Goal: Check status: Check status

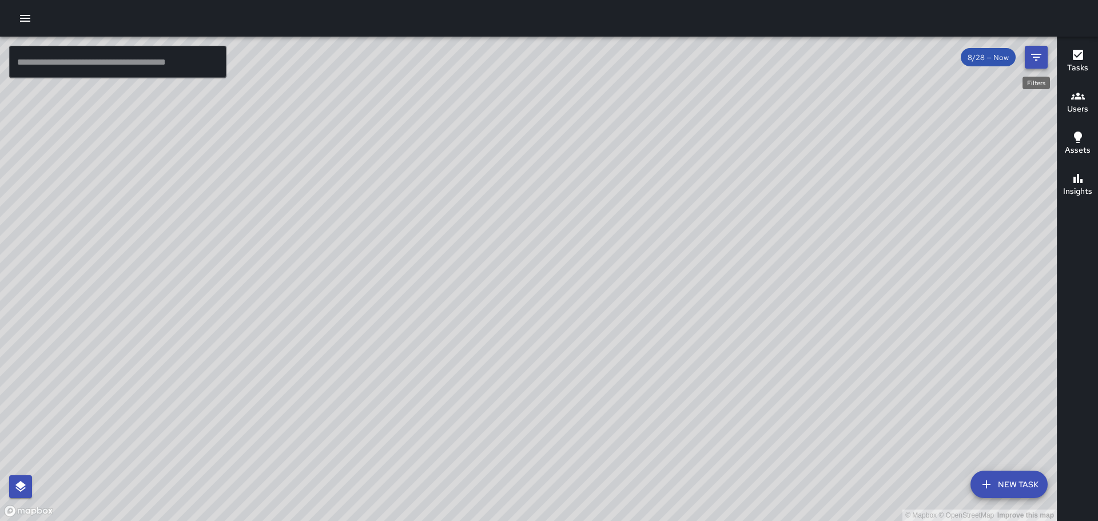
click at [1034, 55] on icon "Filters" at bounding box center [1036, 57] width 10 height 7
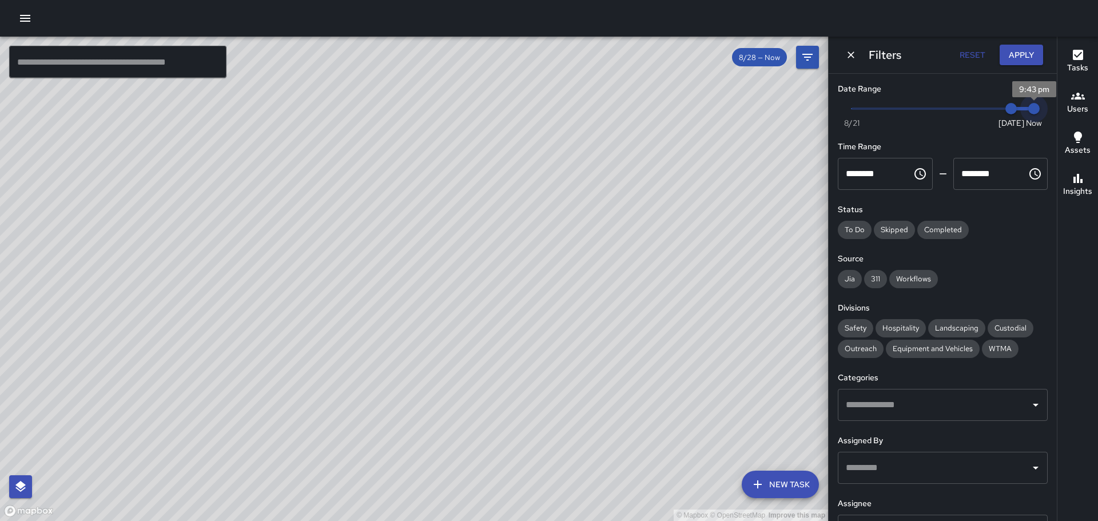
drag, startPoint x: 1022, startPoint y: 106, endPoint x: 992, endPoint y: 105, distance: 30.3
click at [992, 105] on span "Now [DATE] [DATE] 9:43 pm" at bounding box center [943, 108] width 182 height 17
type input "*"
drag, startPoint x: 1003, startPoint y: 108, endPoint x: 962, endPoint y: 114, distance: 41.7
click at [962, 114] on span "8/26" at bounding box center [965, 108] width 11 height 11
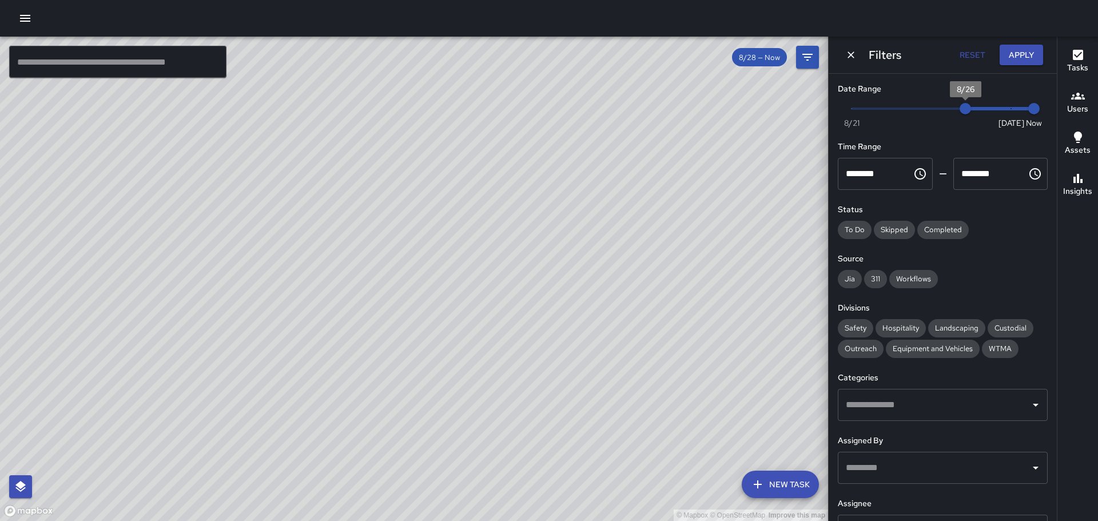
click at [960, 114] on span "8/26" at bounding box center [965, 108] width 11 height 11
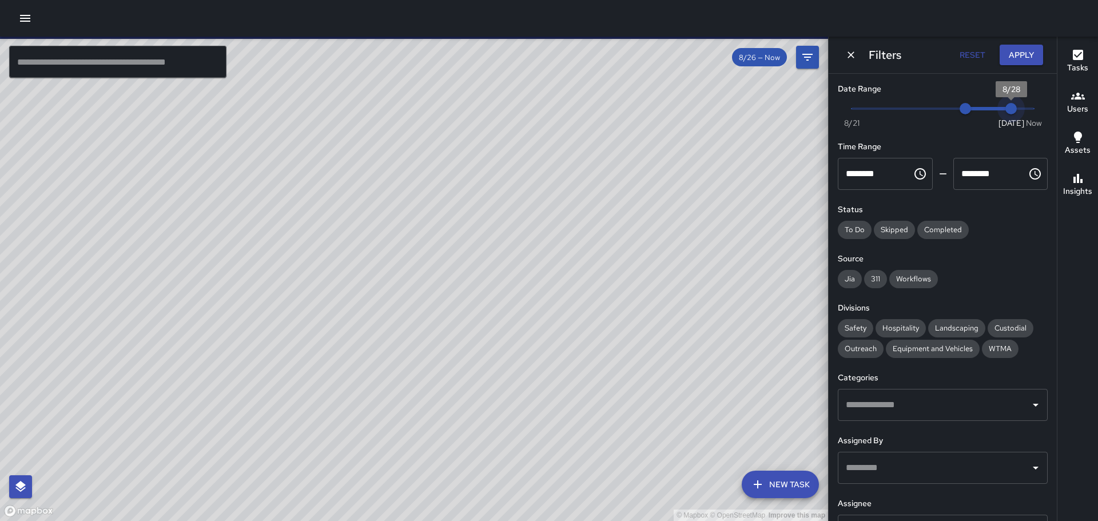
type input "*"
drag, startPoint x: 1024, startPoint y: 106, endPoint x: 977, endPoint y: 110, distance: 47.1
click at [983, 110] on span "8/27" at bounding box center [988, 108] width 11 height 11
type input "*"
drag, startPoint x: 960, startPoint y: 111, endPoint x: 907, endPoint y: 109, distance: 53.2
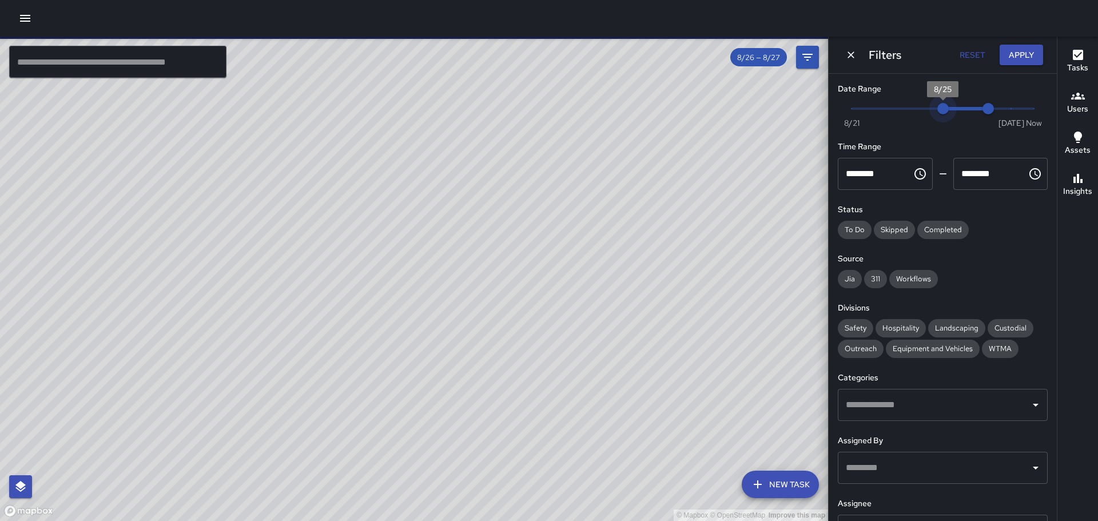
click at [937, 109] on span "8/25" at bounding box center [942, 108] width 11 height 11
type input "*"
drag, startPoint x: 981, startPoint y: 107, endPoint x: 933, endPoint y: 111, distance: 48.2
click at [937, 111] on span "8/25" at bounding box center [942, 108] width 11 height 11
click at [937, 112] on span "8/25" at bounding box center [942, 108] width 11 height 11
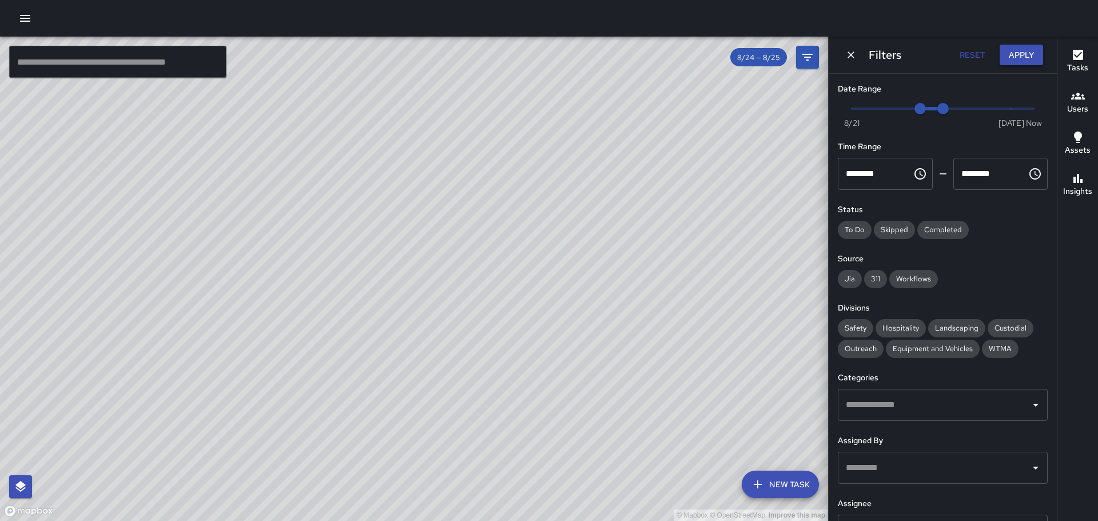
click at [1016, 52] on button "Apply" at bounding box center [1021, 55] width 43 height 21
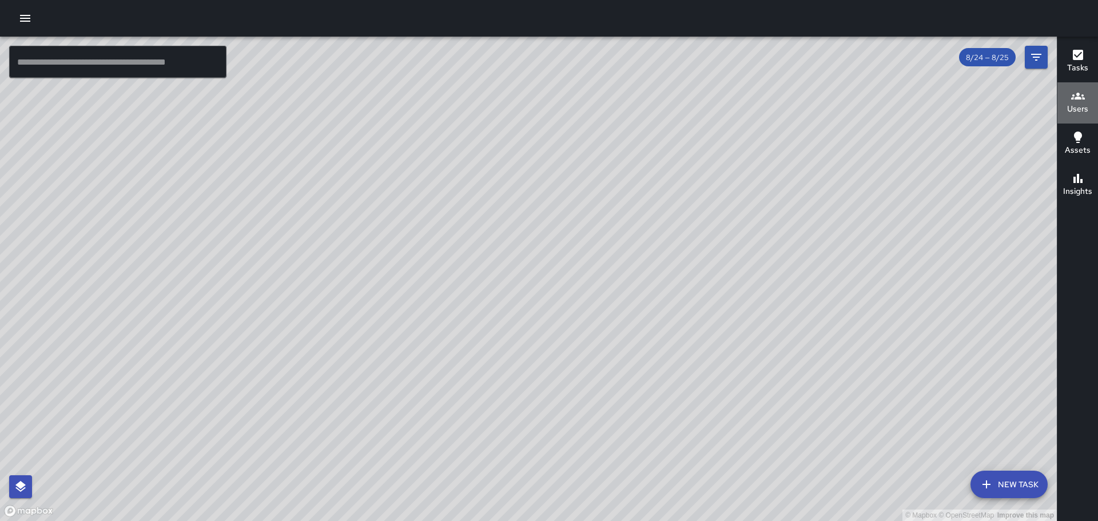
click at [1070, 100] on div "Users" at bounding box center [1077, 102] width 21 height 26
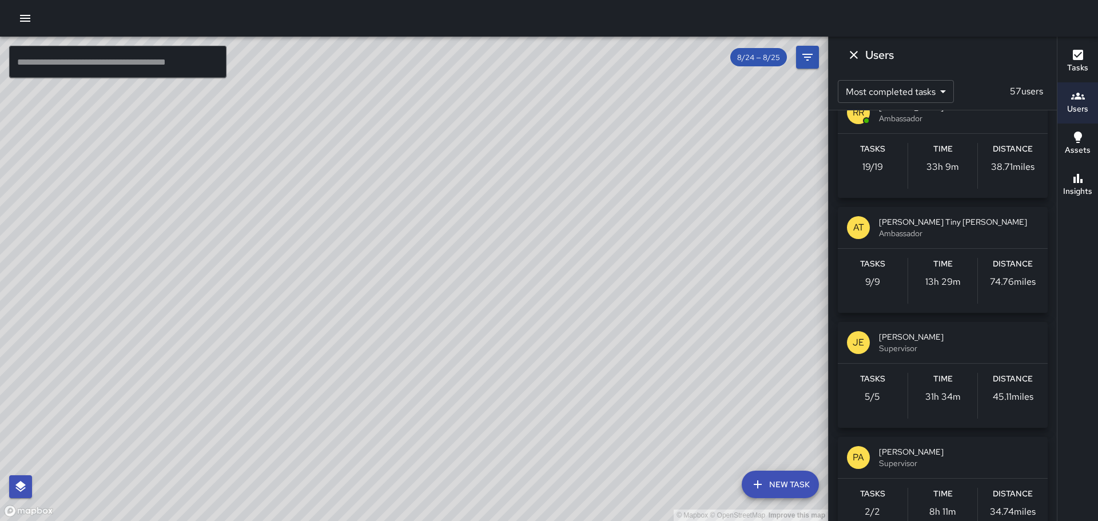
scroll to position [2231, 0]
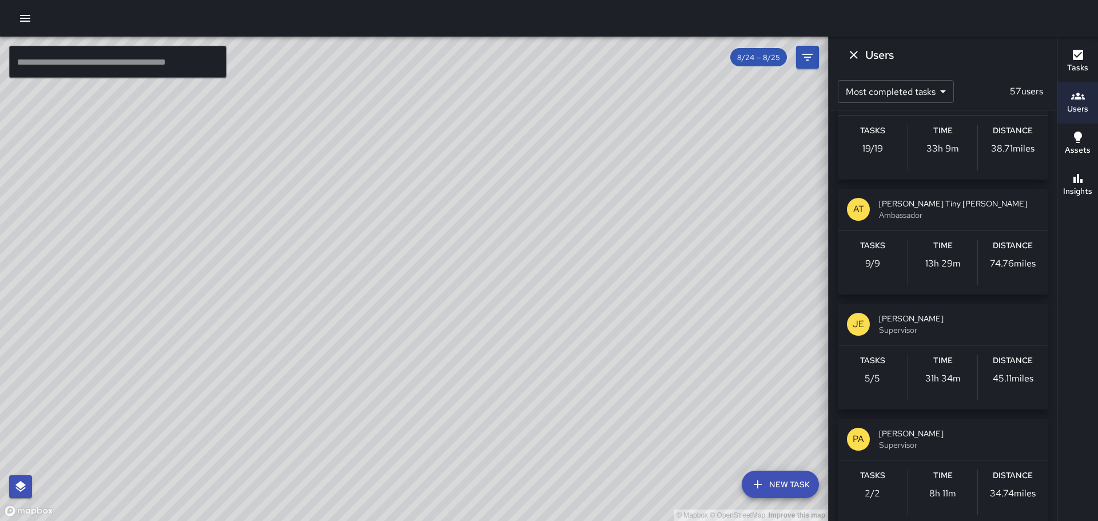
click at [905, 237] on div "Tasks 9 / 9 Time 13h 29m Distance 74.76 miles" at bounding box center [943, 262] width 210 height 64
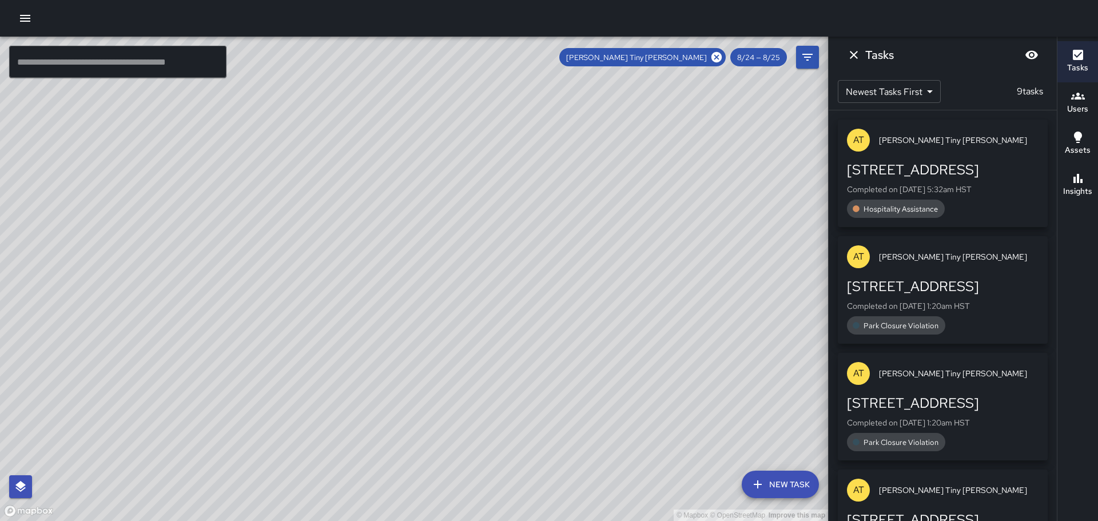
scroll to position [0, 0]
drag, startPoint x: 570, startPoint y: 331, endPoint x: 407, endPoint y: 69, distance: 308.7
click at [377, 40] on div "© Mapbox © OpenStreetMap Improve this map" at bounding box center [414, 279] width 828 height 484
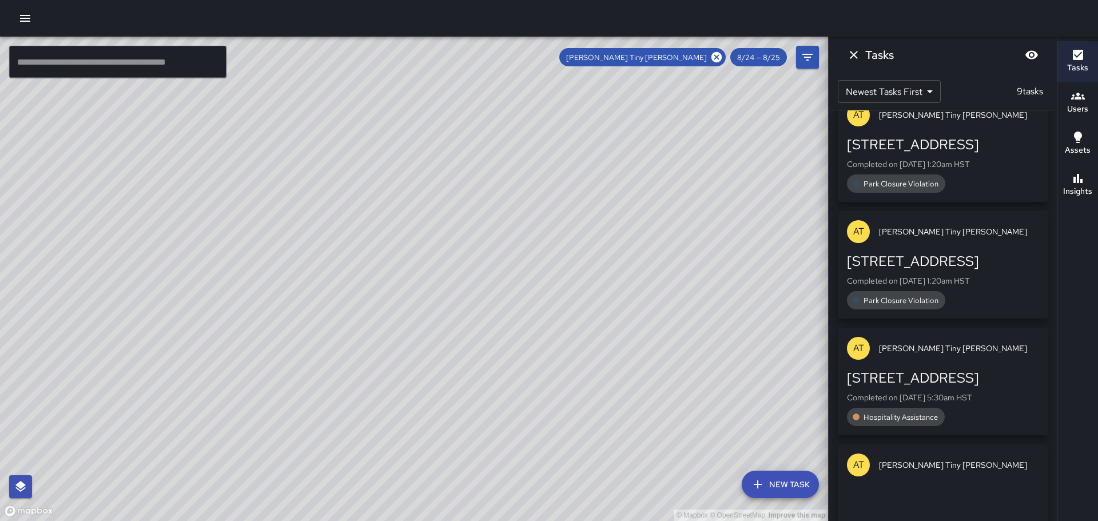
scroll to position [353, 0]
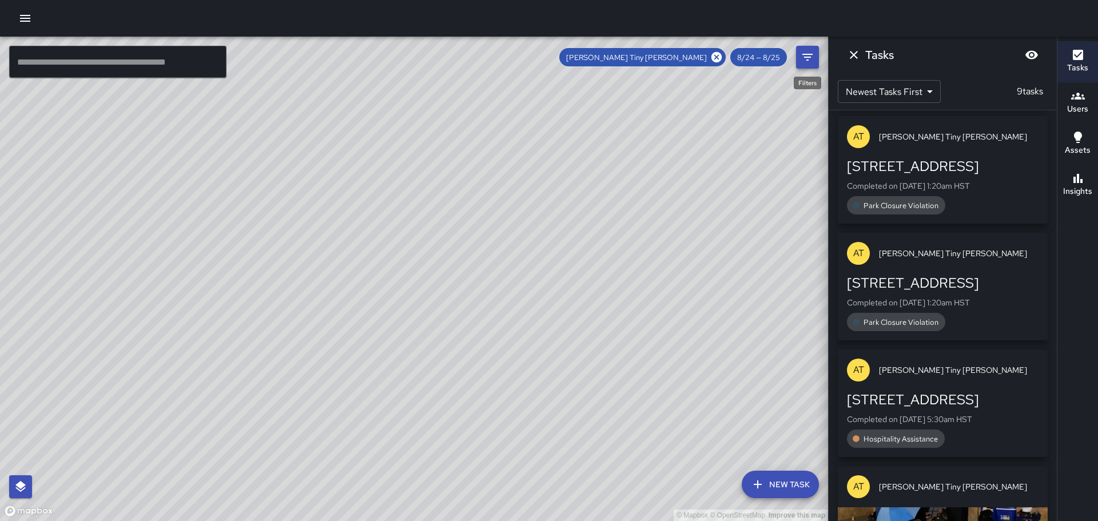
click at [806, 55] on icon "Filters" at bounding box center [808, 57] width 14 height 14
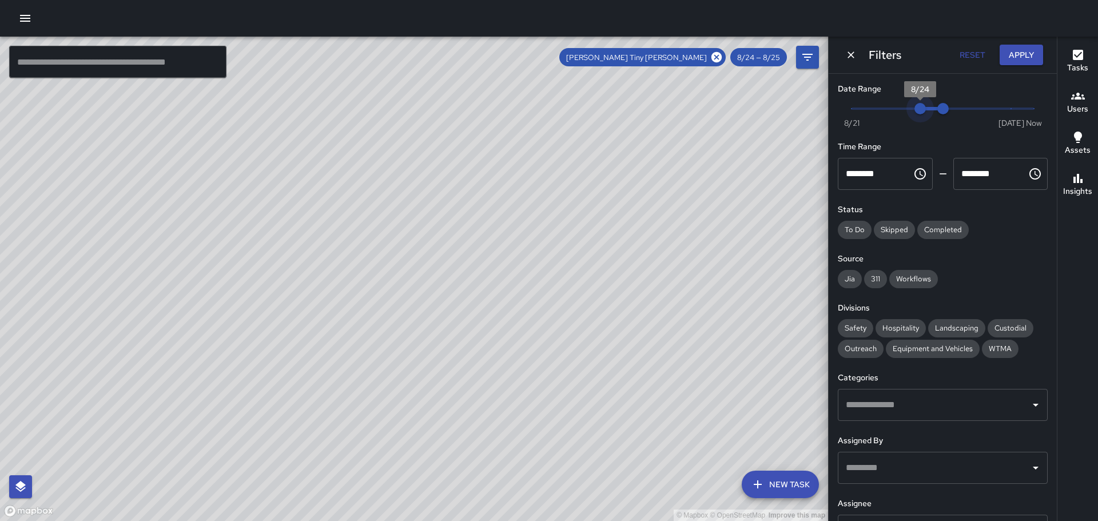
type input "*"
drag, startPoint x: 914, startPoint y: 105, endPoint x: 897, endPoint y: 110, distance: 17.5
click at [899, 110] on span "8/23" at bounding box center [897, 108] width 11 height 11
type input "*"
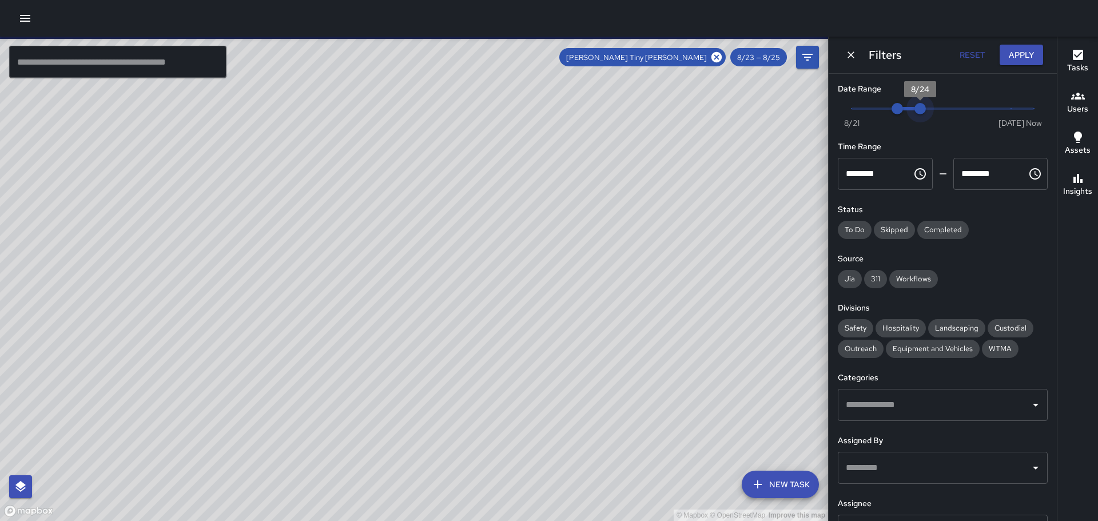
drag, startPoint x: 940, startPoint y: 108, endPoint x: 921, endPoint y: 108, distance: 18.9
click at [921, 108] on span "8/24" at bounding box center [920, 108] width 11 height 11
click at [1011, 53] on button "Apply" at bounding box center [1021, 55] width 43 height 21
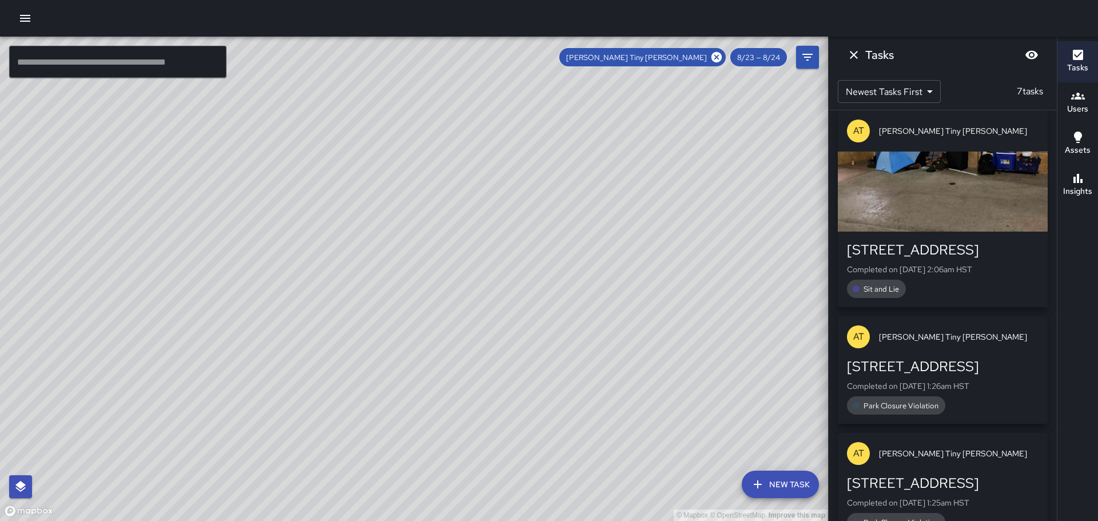
scroll to position [104, 0]
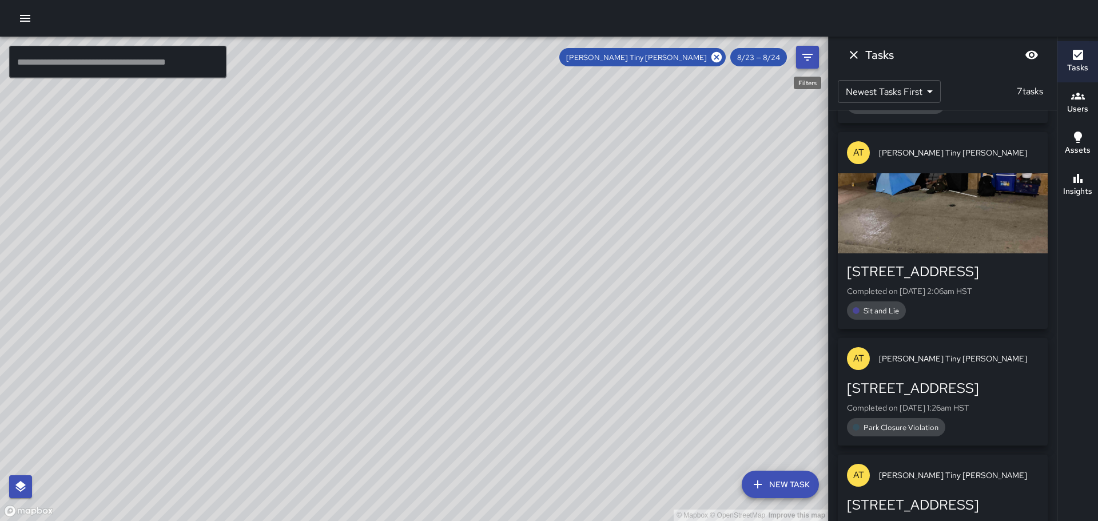
click at [810, 51] on icon "Filters" at bounding box center [808, 57] width 14 height 14
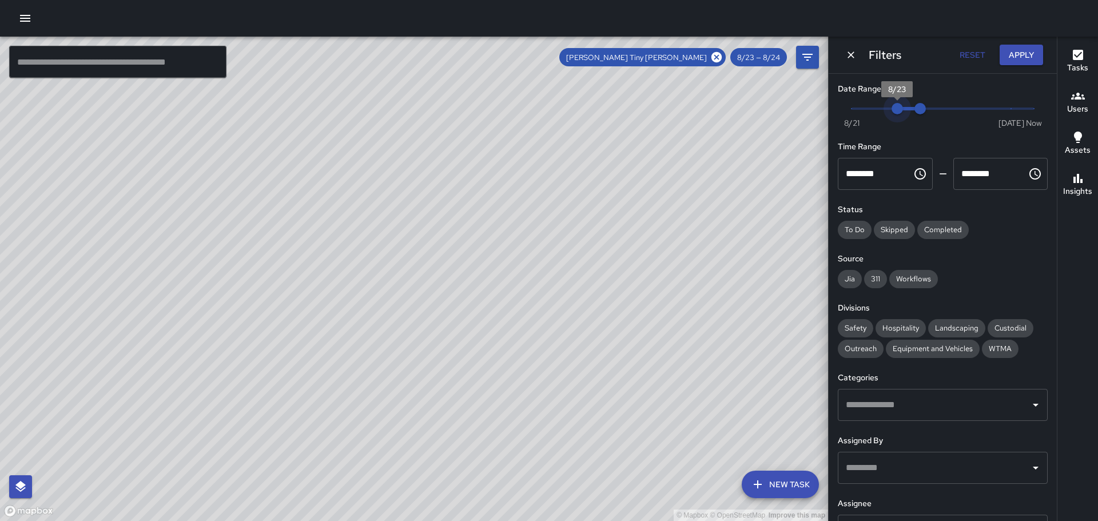
type input "*"
drag, startPoint x: 893, startPoint y: 108, endPoint x: 880, endPoint y: 108, distance: 13.2
click at [880, 108] on span "8/22" at bounding box center [874, 108] width 11 height 11
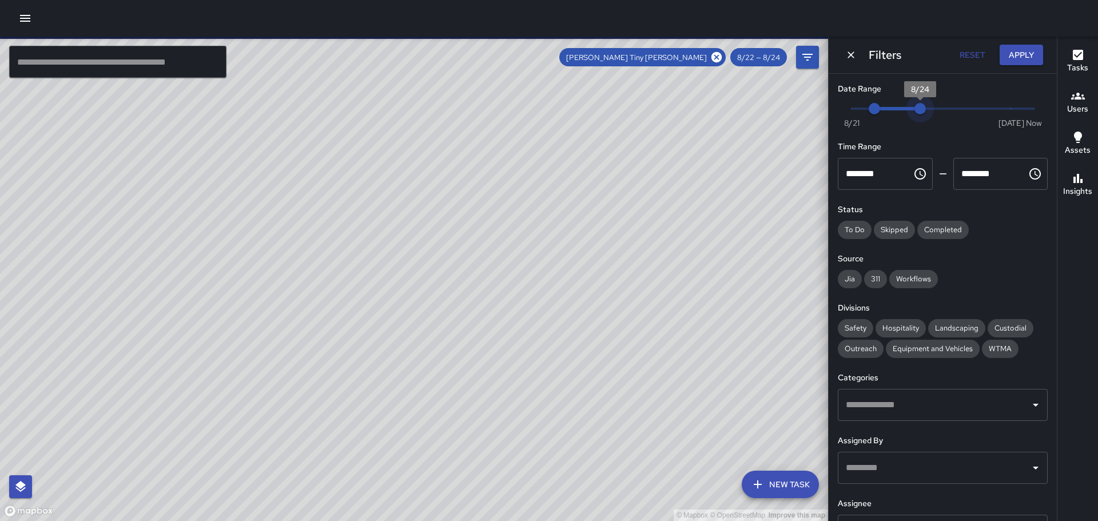
type input "*"
drag, startPoint x: 914, startPoint y: 108, endPoint x: 897, endPoint y: 110, distance: 16.7
click at [915, 110] on span "8/24" at bounding box center [920, 108] width 11 height 11
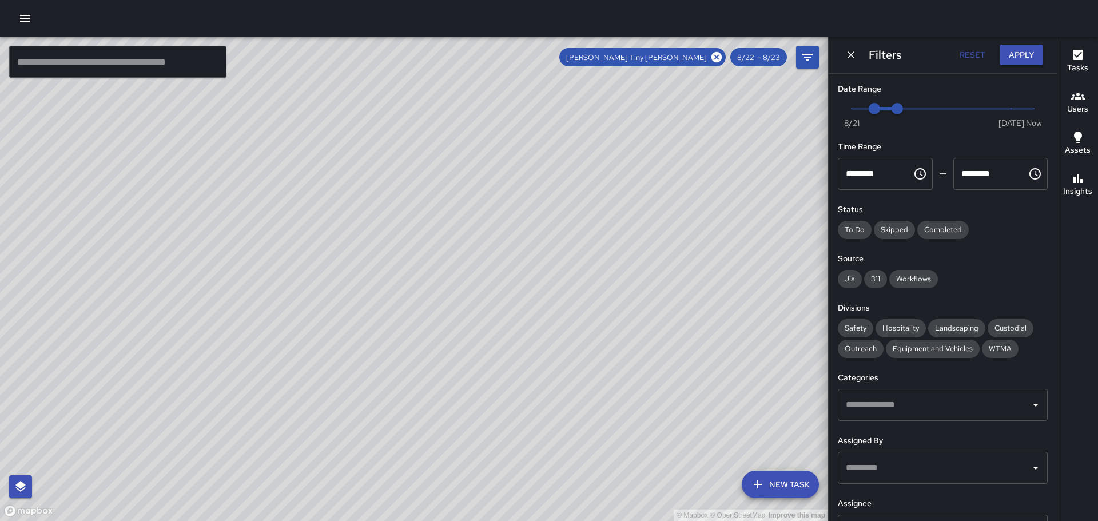
drag, startPoint x: 650, startPoint y: 357, endPoint x: 578, endPoint y: 377, distance: 75.0
click at [578, 377] on div "© Mapbox © OpenStreetMap Improve this map" at bounding box center [414, 279] width 828 height 484
type input "*"
drag, startPoint x: 872, startPoint y: 107, endPoint x: 848, endPoint y: 113, distance: 24.3
click at [848, 113] on span "8/21" at bounding box center [851, 108] width 11 height 11
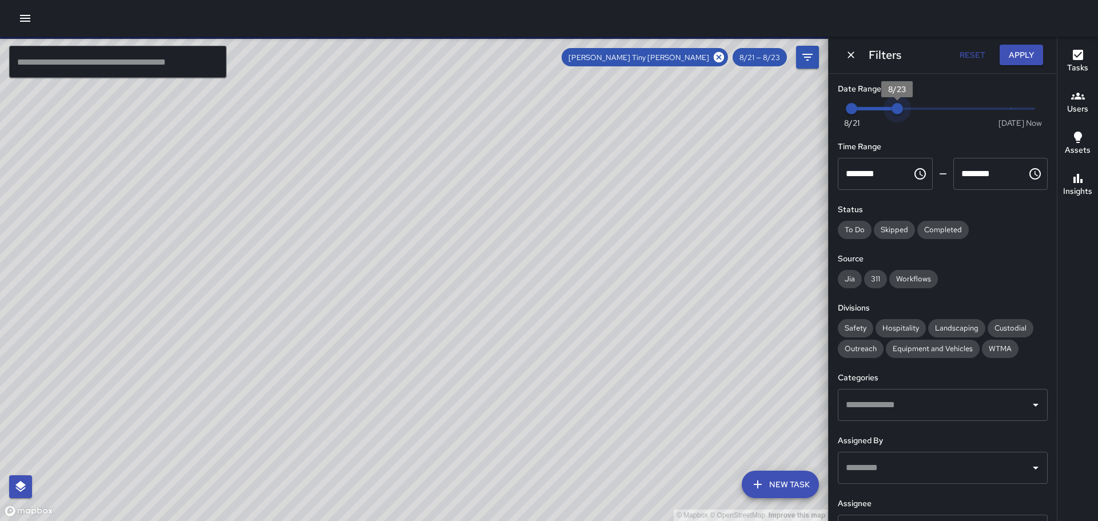
type input "*"
drag, startPoint x: 893, startPoint y: 109, endPoint x: 868, endPoint y: 110, distance: 25.7
click at [870, 109] on span "8/22" at bounding box center [874, 108] width 11 height 11
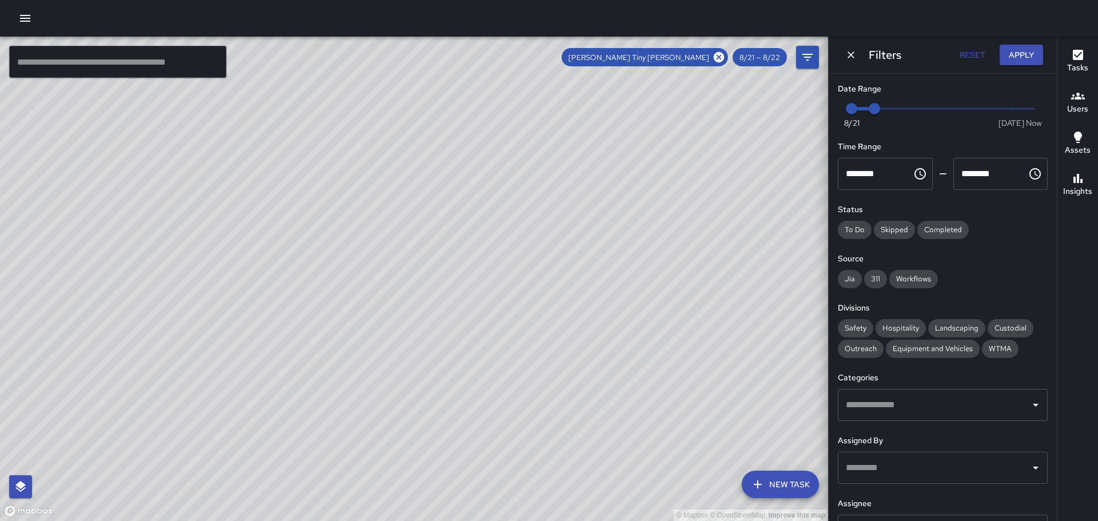
drag, startPoint x: 678, startPoint y: 290, endPoint x: 654, endPoint y: 117, distance: 174.4
click at [654, 117] on div "© Mapbox © OpenStreetMap Improve this map" at bounding box center [414, 279] width 828 height 484
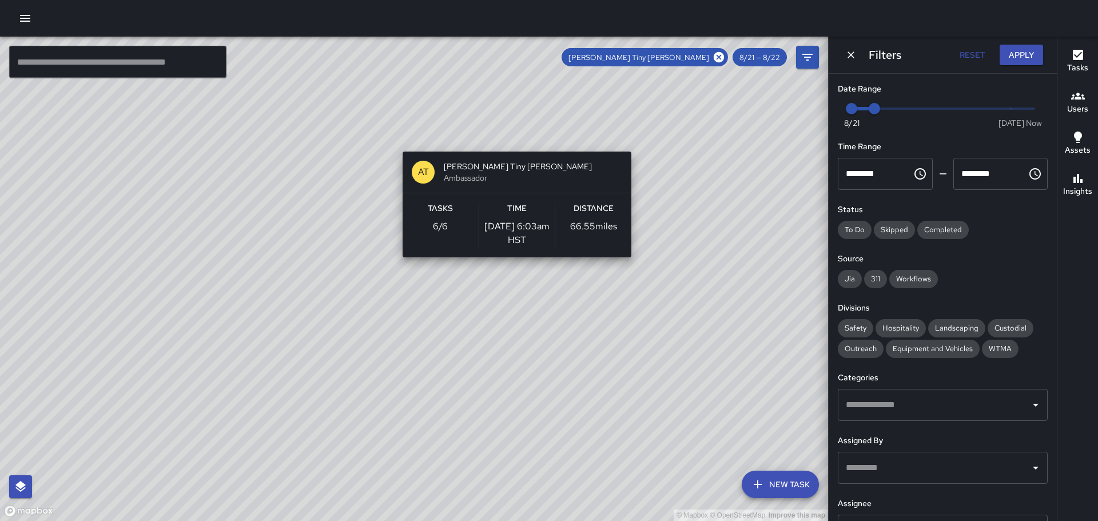
drag, startPoint x: 679, startPoint y: 266, endPoint x: 586, endPoint y: 83, distance: 205.4
click at [586, 83] on div "© Mapbox © OpenStreetMap Improve this map AT [PERSON_NAME] [PERSON_NAME] Ambass…" at bounding box center [414, 279] width 828 height 484
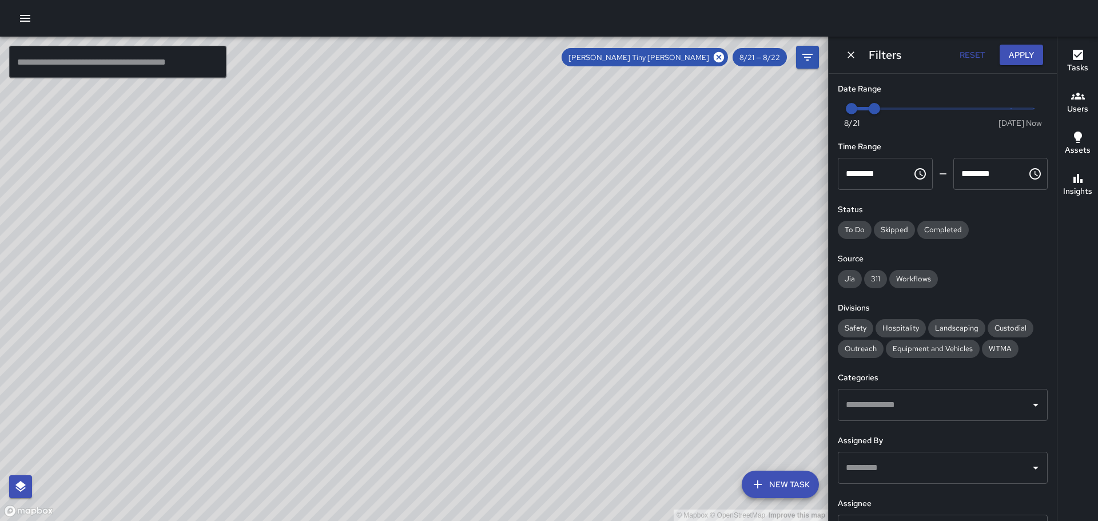
drag, startPoint x: 530, startPoint y: 35, endPoint x: 574, endPoint y: 123, distance: 98.5
click at [574, 123] on div "© Mapbox © OpenStreetMap Improve this map ​ New Task [PERSON_NAME] Tiny [PERSON…" at bounding box center [549, 260] width 1098 height 521
drag, startPoint x: 578, startPoint y: 121, endPoint x: 586, endPoint y: 221, distance: 100.9
click at [586, 221] on div "© Mapbox © OpenStreetMap Improve this map" at bounding box center [414, 279] width 828 height 484
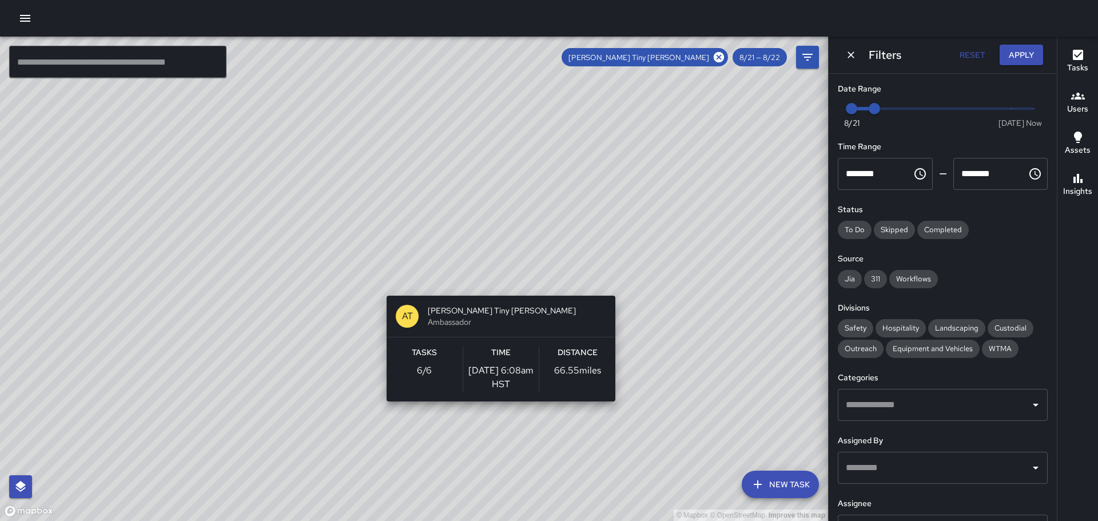
drag, startPoint x: 568, startPoint y: 176, endPoint x: 625, endPoint y: 314, distance: 149.5
click at [625, 314] on div "© Mapbox © OpenStreetMap Improve this map AT [PERSON_NAME] [PERSON_NAME] Ambass…" at bounding box center [414, 279] width 828 height 484
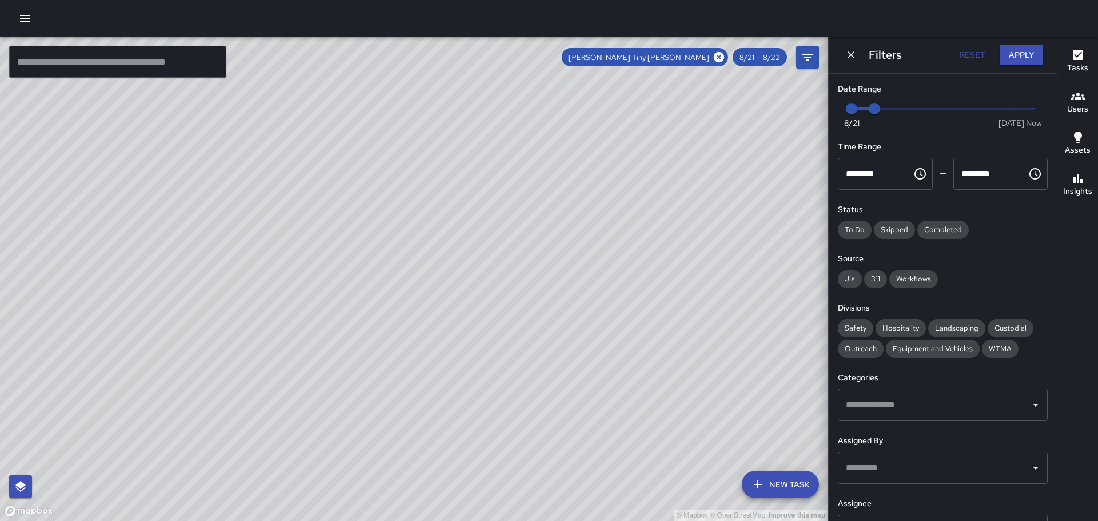
drag, startPoint x: 493, startPoint y: 131, endPoint x: 565, endPoint y: 292, distance: 176.4
click at [565, 292] on div "© Mapbox © OpenStreetMap Improve this map" at bounding box center [414, 279] width 828 height 484
drag, startPoint x: 612, startPoint y: 244, endPoint x: 529, endPoint y: 308, distance: 104.4
click at [529, 308] on div "© Mapbox © OpenStreetMap Improve this map" at bounding box center [414, 279] width 828 height 484
drag, startPoint x: 547, startPoint y: 264, endPoint x: 423, endPoint y: 393, distance: 179.2
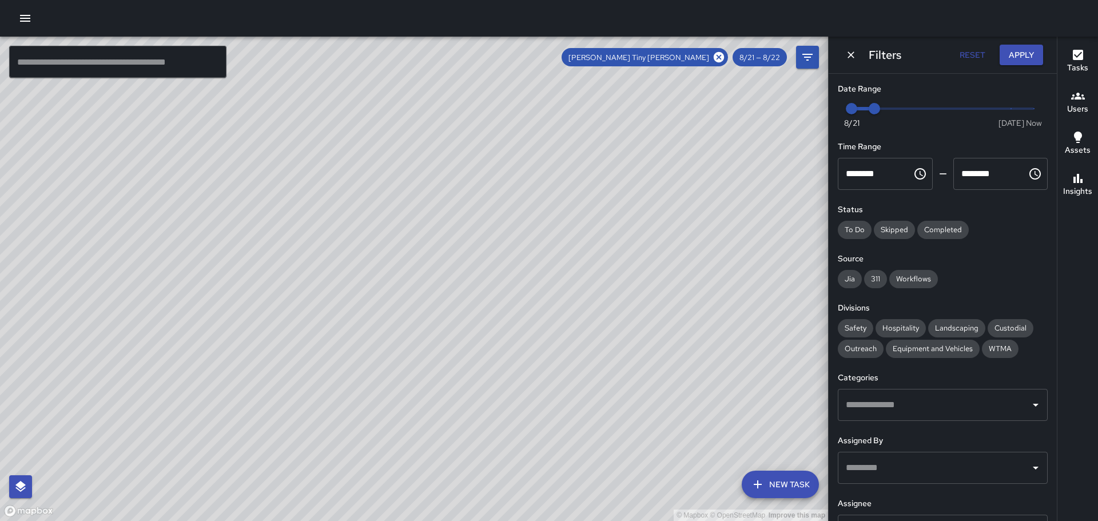
click at [423, 393] on div "© Mapbox © OpenStreetMap Improve this map" at bounding box center [414, 279] width 828 height 484
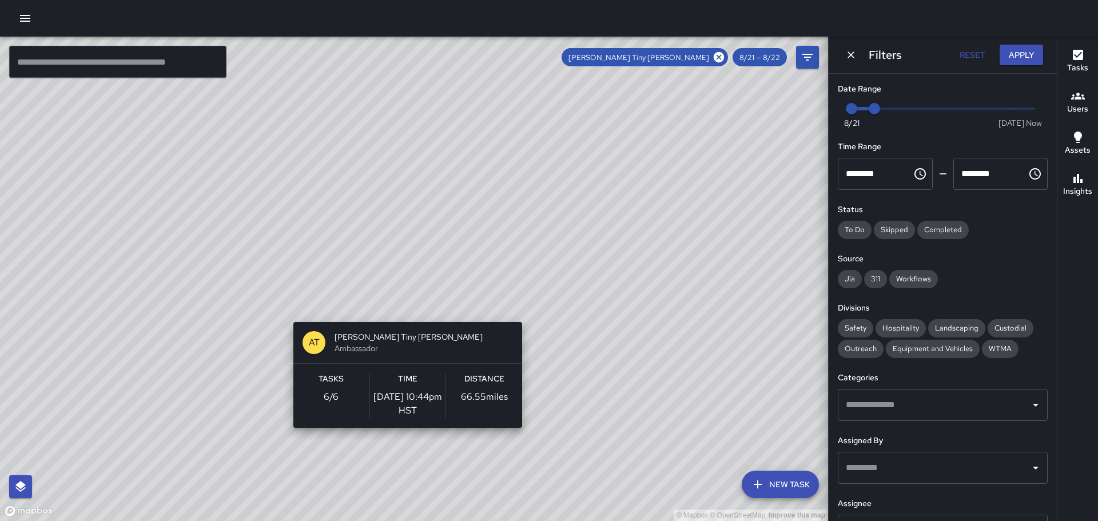
drag, startPoint x: 483, startPoint y: 329, endPoint x: 404, endPoint y: 435, distance: 132.0
click at [404, 435] on div "© Mapbox © OpenStreetMap Improve this map AT [PERSON_NAME] [PERSON_NAME] Ambass…" at bounding box center [414, 279] width 828 height 484
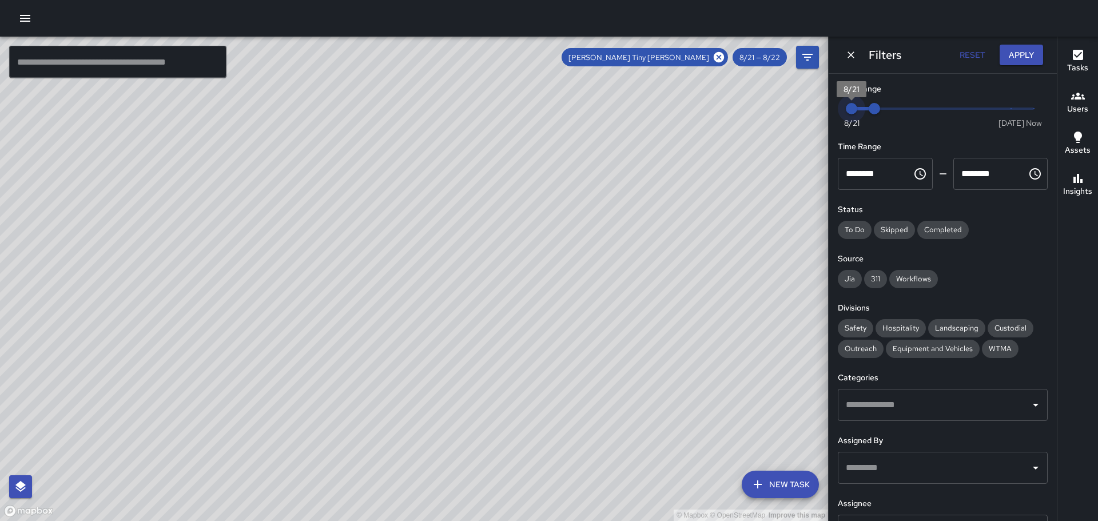
drag, startPoint x: 849, startPoint y: 108, endPoint x: 832, endPoint y: 107, distance: 16.6
click at [832, 107] on div "Date Range Now [DATE] 8/21 8/22 Time Range ******** ​ ******** ​ Status To Do S…" at bounding box center [943, 297] width 228 height 447
drag, startPoint x: 874, startPoint y: 106, endPoint x: 846, endPoint y: 106, distance: 28.0
click at [846, 106] on div "Now [DATE] 8/21 8/22" at bounding box center [943, 115] width 210 height 31
drag, startPoint x: 399, startPoint y: 193, endPoint x: 552, endPoint y: 357, distance: 224.6
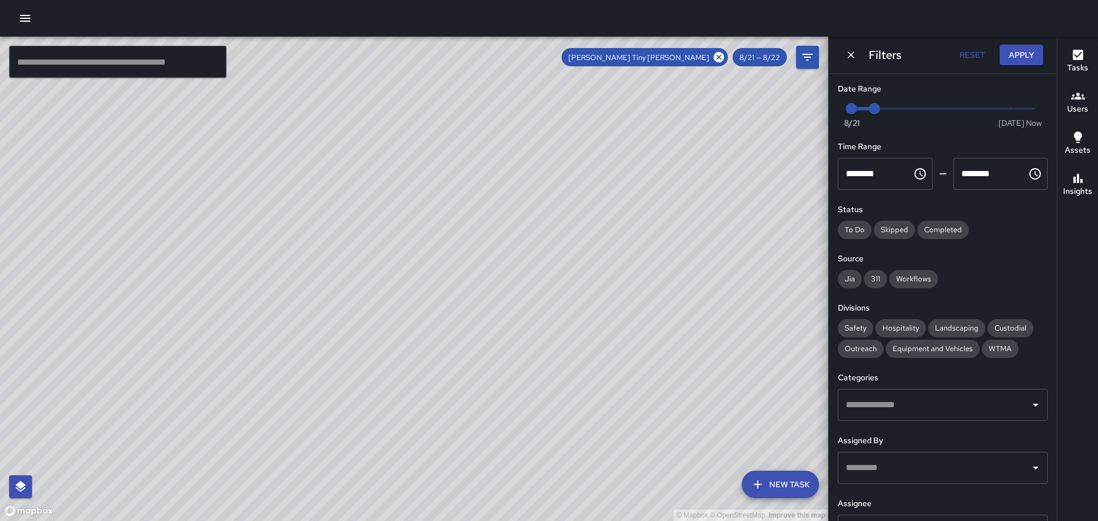
click at [552, 357] on div "© Mapbox © OpenStreetMap Improve this map" at bounding box center [414, 279] width 828 height 484
drag, startPoint x: 398, startPoint y: 309, endPoint x: 374, endPoint y: 269, distance: 47.2
click at [374, 269] on div "© Mapbox © OpenStreetMap Improve this map" at bounding box center [414, 279] width 828 height 484
drag, startPoint x: 305, startPoint y: 238, endPoint x: 375, endPoint y: 369, distance: 148.9
click at [383, 377] on div "© Mapbox © OpenStreetMap Improve this map" at bounding box center [414, 279] width 828 height 484
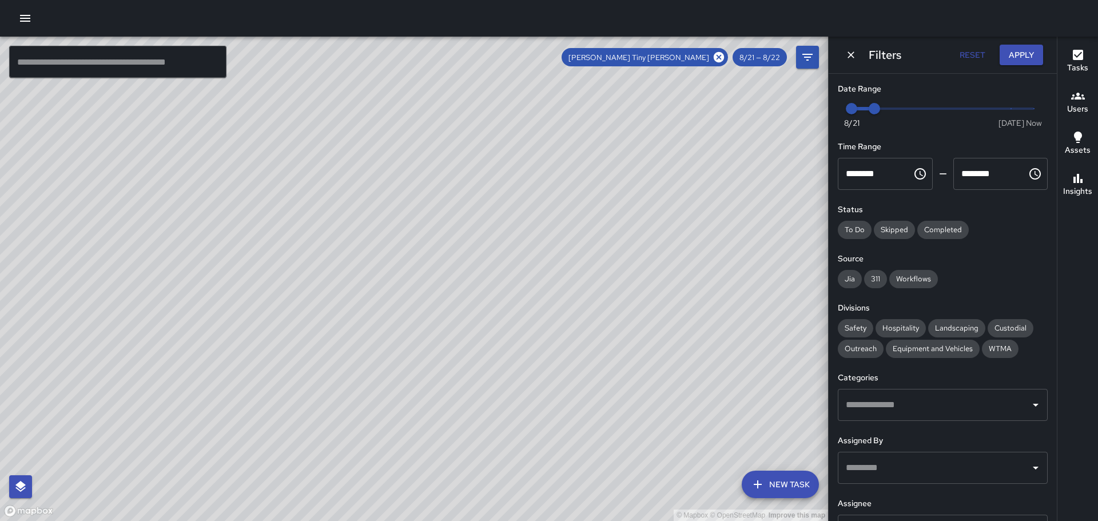
drag, startPoint x: 343, startPoint y: 228, endPoint x: 328, endPoint y: 177, distance: 53.0
click at [328, 177] on div "© Mapbox © OpenStreetMap Improve this map" at bounding box center [414, 279] width 828 height 484
drag, startPoint x: 342, startPoint y: 275, endPoint x: 327, endPoint y: 232, distance: 45.1
click at [327, 232] on div "© Mapbox © OpenStreetMap Improve this map" at bounding box center [414, 279] width 828 height 484
drag, startPoint x: 362, startPoint y: 324, endPoint x: 298, endPoint y: 169, distance: 167.7
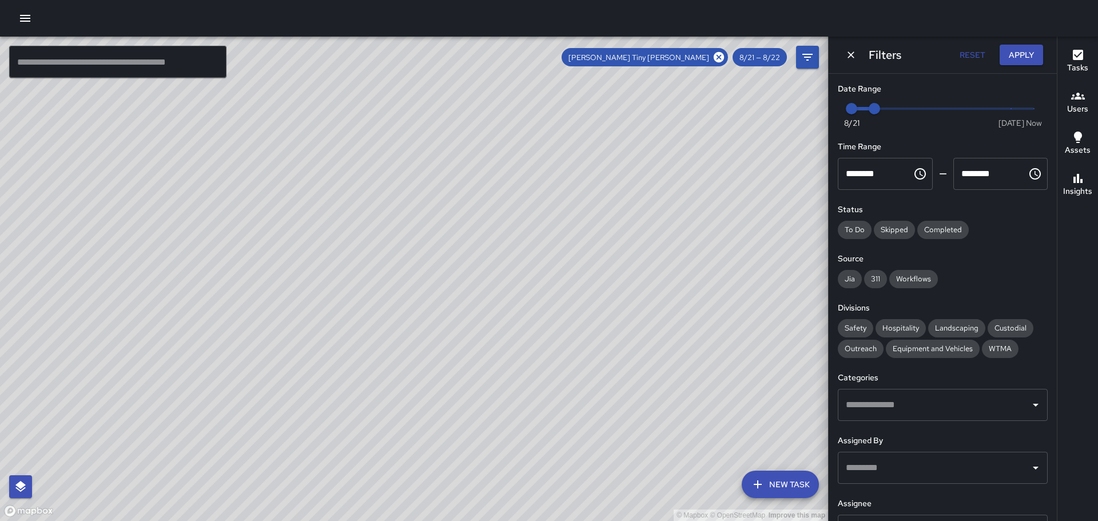
click at [298, 169] on div "© Mapbox © OpenStreetMap Improve this map" at bounding box center [414, 279] width 828 height 484
drag, startPoint x: 343, startPoint y: 247, endPoint x: 355, endPoint y: 365, distance: 118.9
click at [355, 365] on div "© Mapbox © OpenStreetMap Improve this map" at bounding box center [414, 279] width 828 height 484
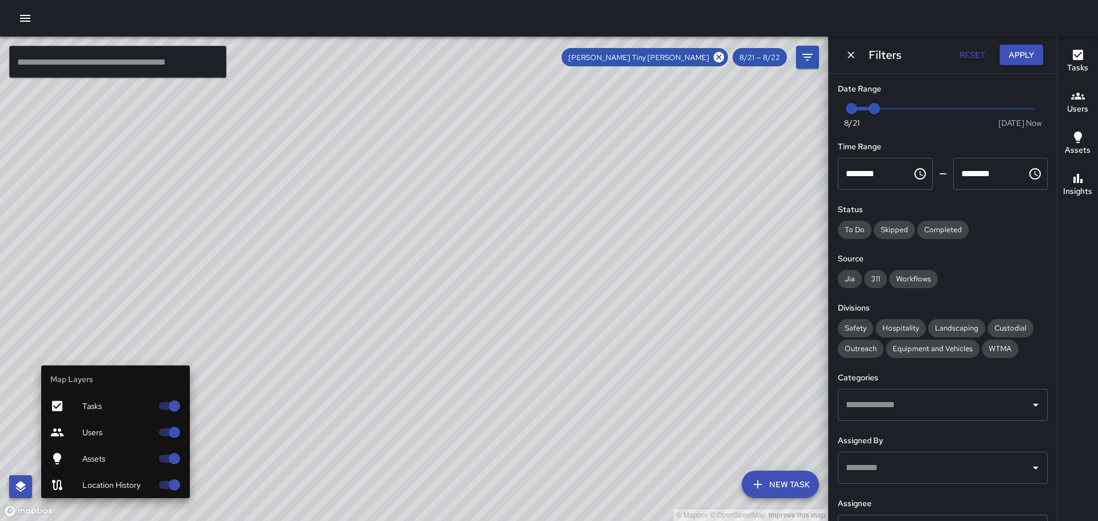
click at [24, 483] on icon "button" at bounding box center [21, 487] width 14 height 14
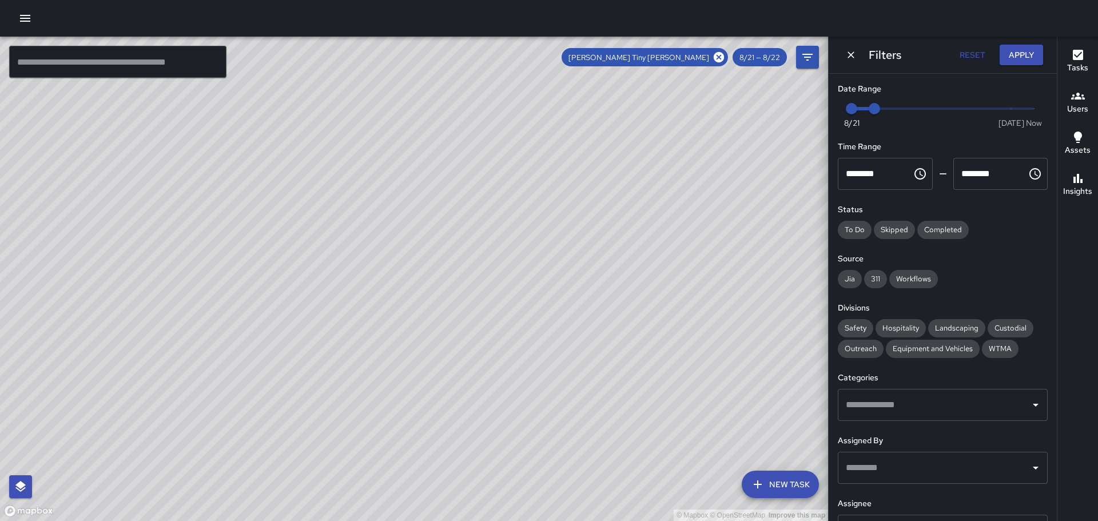
drag, startPoint x: 519, startPoint y: 452, endPoint x: 404, endPoint y: 229, distance: 251.7
click at [404, 229] on div "© Mapbox © OpenStreetMap Improve this map" at bounding box center [414, 279] width 828 height 484
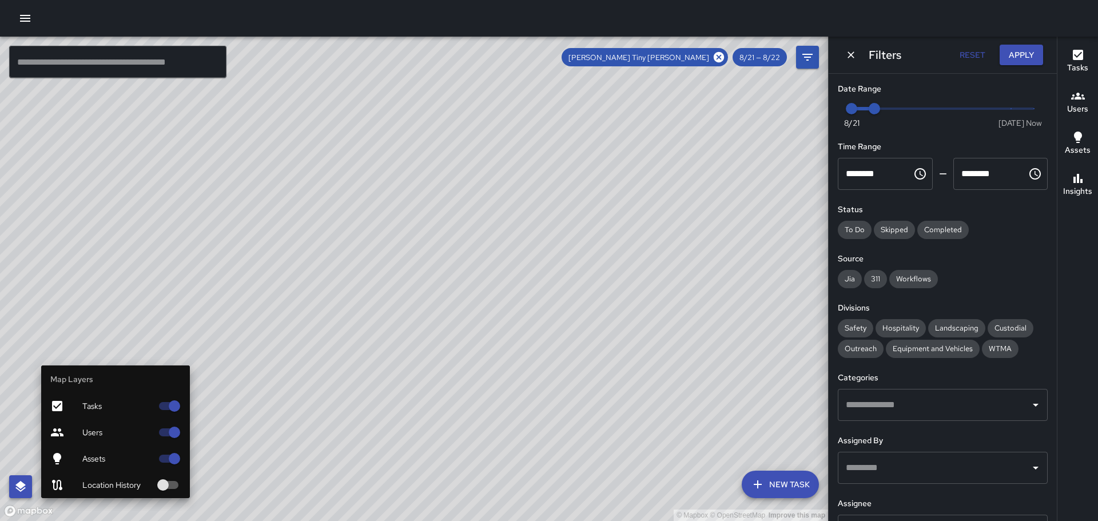
click at [16, 488] on icon "button" at bounding box center [21, 487] width 14 height 14
click at [18, 487] on icon "button" at bounding box center [20, 486] width 10 height 11
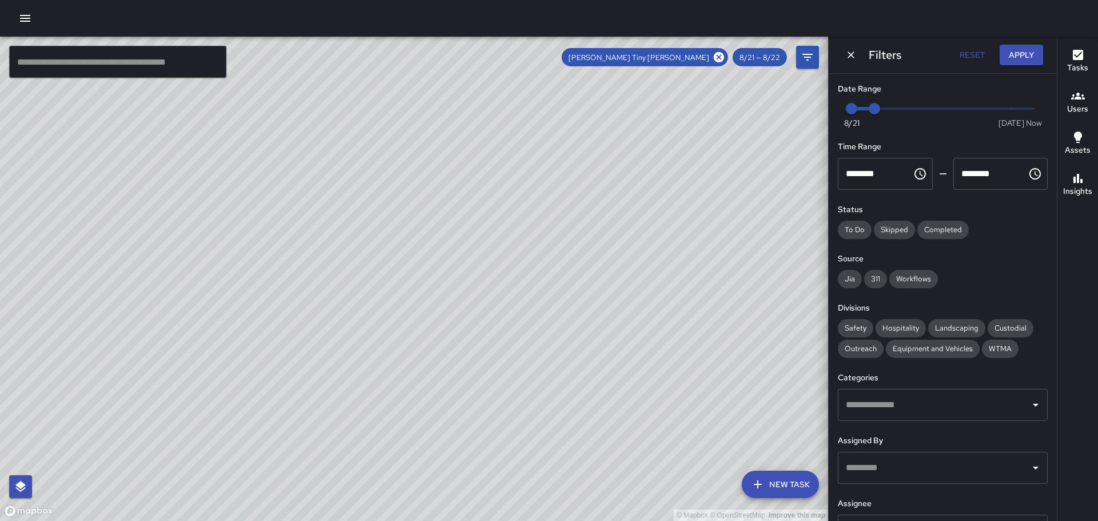
drag, startPoint x: 183, startPoint y: 249, endPoint x: 66, endPoint y: 374, distance: 171.6
click at [66, 372] on div "© Mapbox © OpenStreetMap Improve this map" at bounding box center [414, 279] width 828 height 484
drag, startPoint x: 350, startPoint y: 365, endPoint x: 381, endPoint y: 311, distance: 62.0
click at [381, 311] on div "© Mapbox © OpenStreetMap Improve this map" at bounding box center [414, 279] width 828 height 484
